Goal: Task Accomplishment & Management: Manage account settings

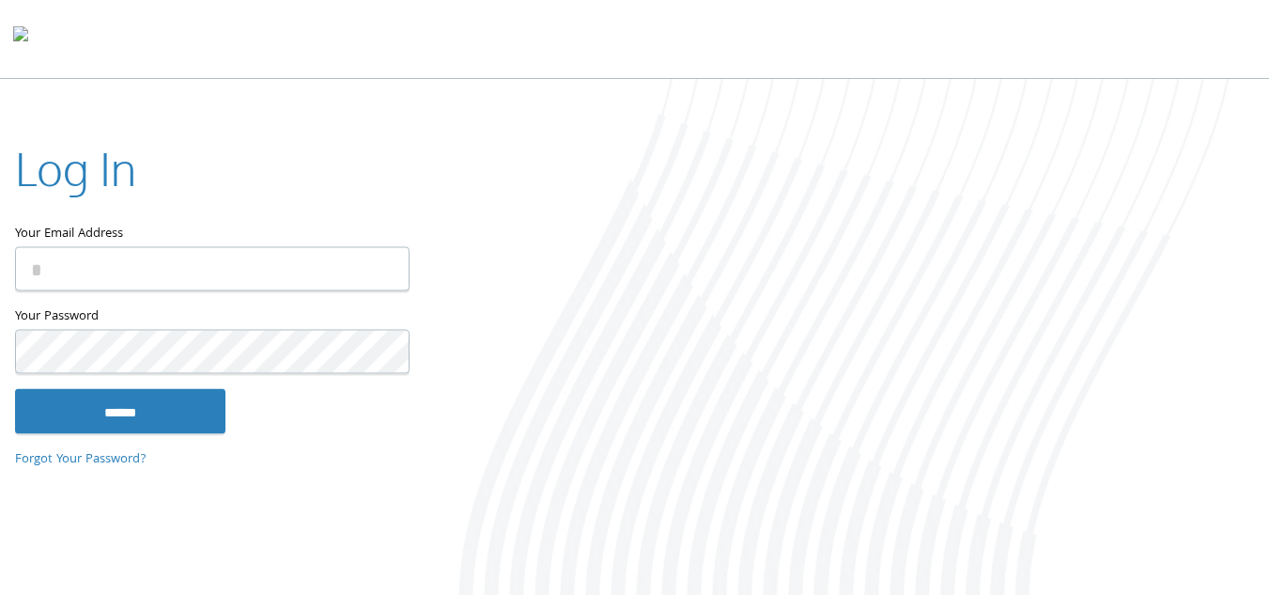
click at [160, 278] on input "Your Email Address" at bounding box center [212, 268] width 395 height 44
type input "**********"
click at [15, 388] on input "******" at bounding box center [120, 410] width 210 height 45
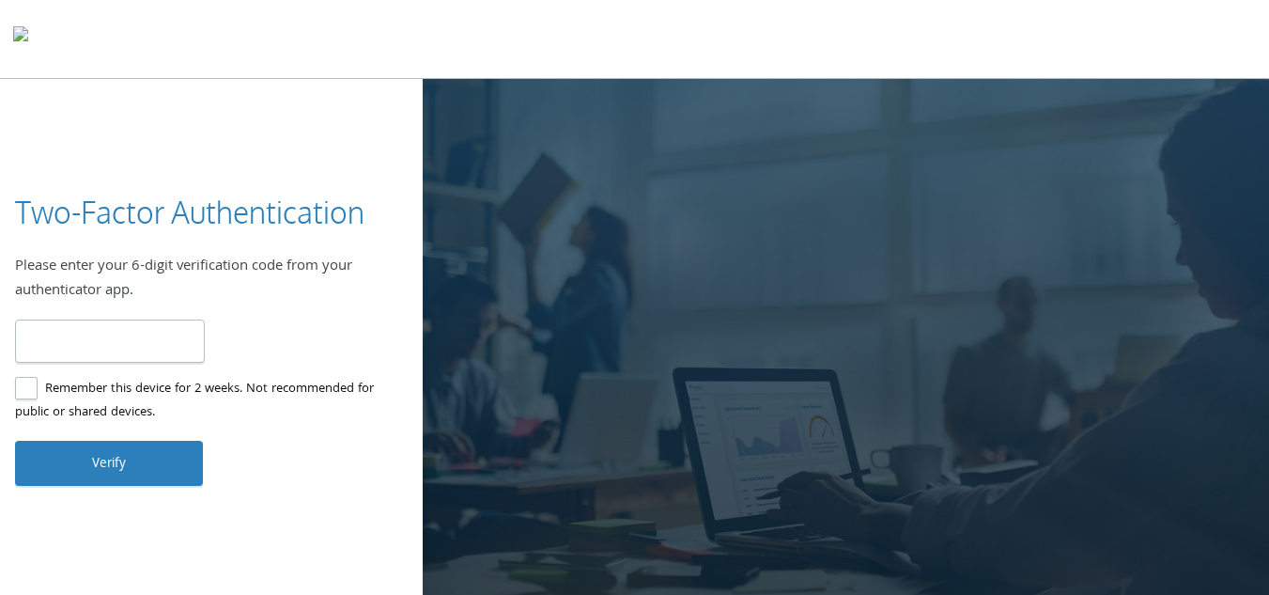
type input "******"
